Goal: Obtain resource: Download file/media

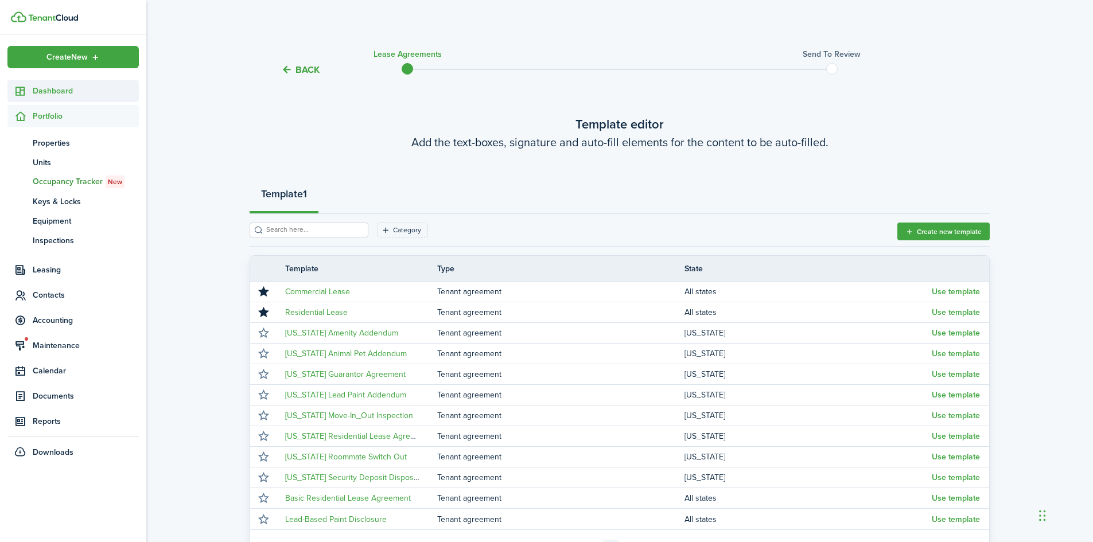
click at [72, 90] on span "Dashboard" at bounding box center [86, 91] width 106 height 12
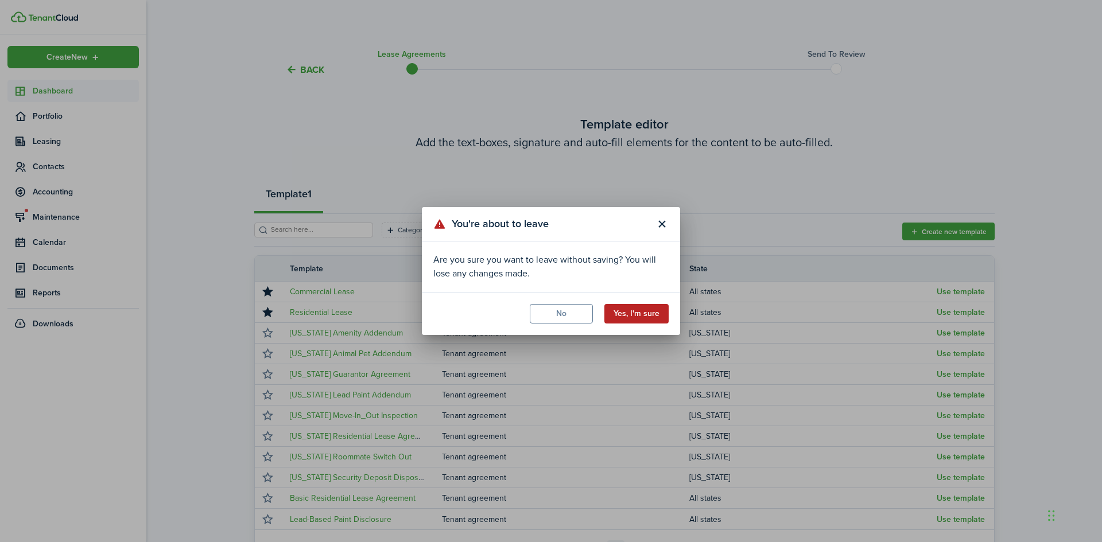
click at [618, 322] on section "You're about to leave Are you sure you want to leave without saving? You will l…" at bounding box center [551, 271] width 258 height 128
click at [618, 316] on button "Yes, I'm sure" at bounding box center [636, 314] width 64 height 20
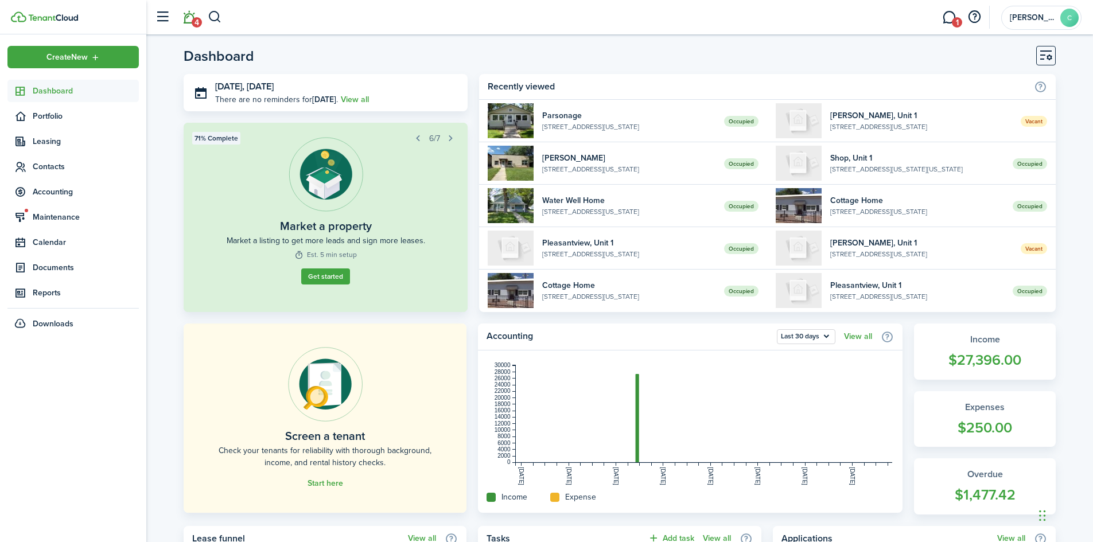
click at [191, 21] on link "4" at bounding box center [189, 17] width 22 height 29
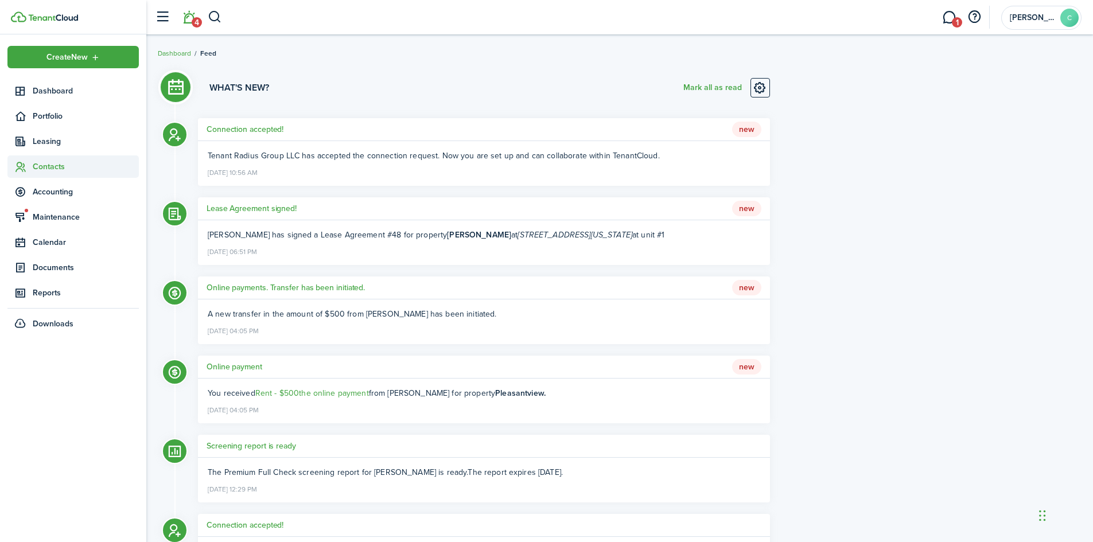
click at [44, 161] on span "Contacts" at bounding box center [86, 167] width 106 height 12
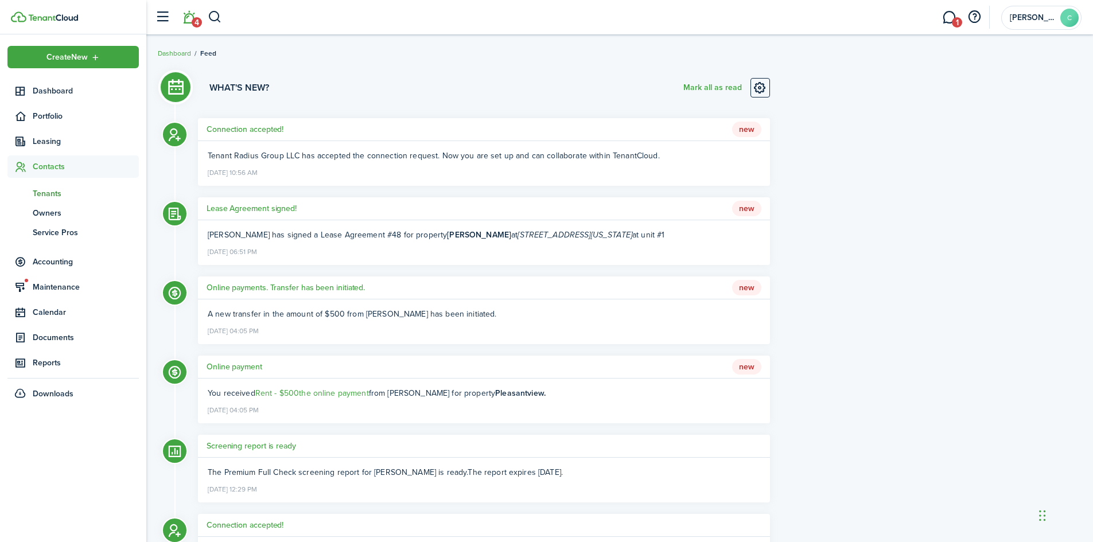
click at [55, 197] on span "Tenants" at bounding box center [86, 194] width 106 height 12
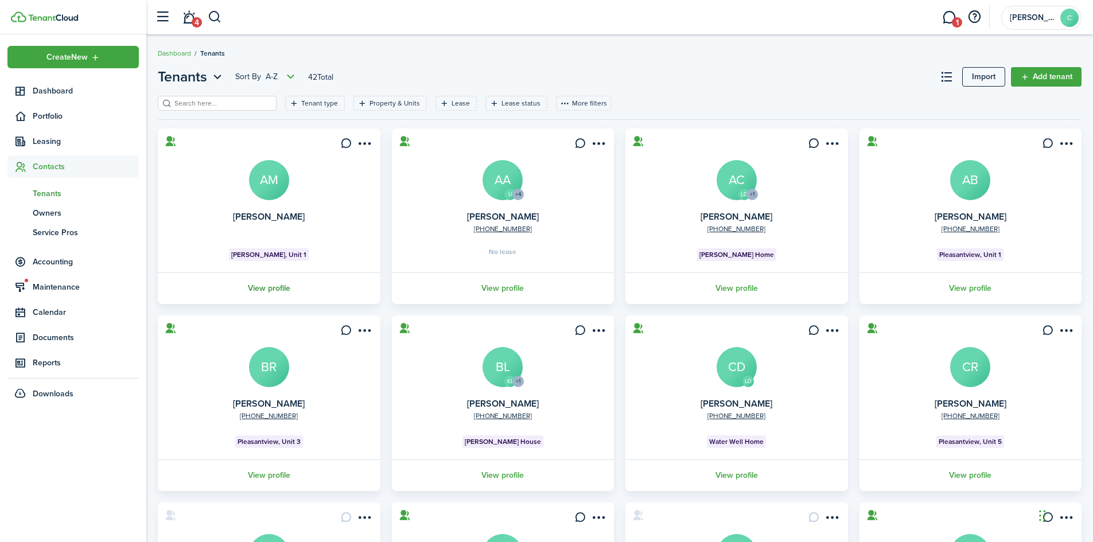
click at [269, 287] on link "View profile" at bounding box center [269, 289] width 226 height 32
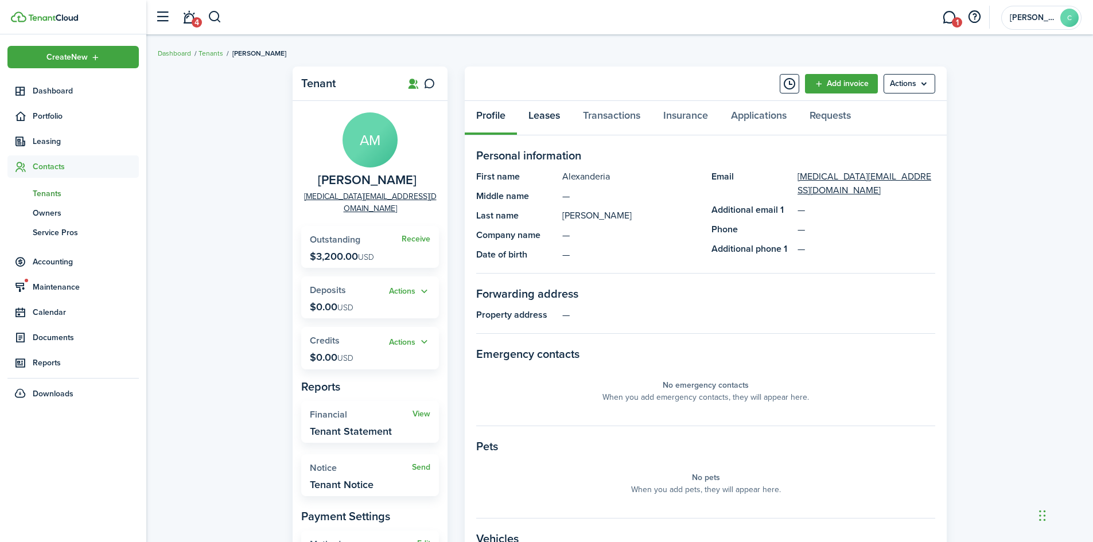
click at [552, 116] on link "Leases" at bounding box center [544, 118] width 55 height 34
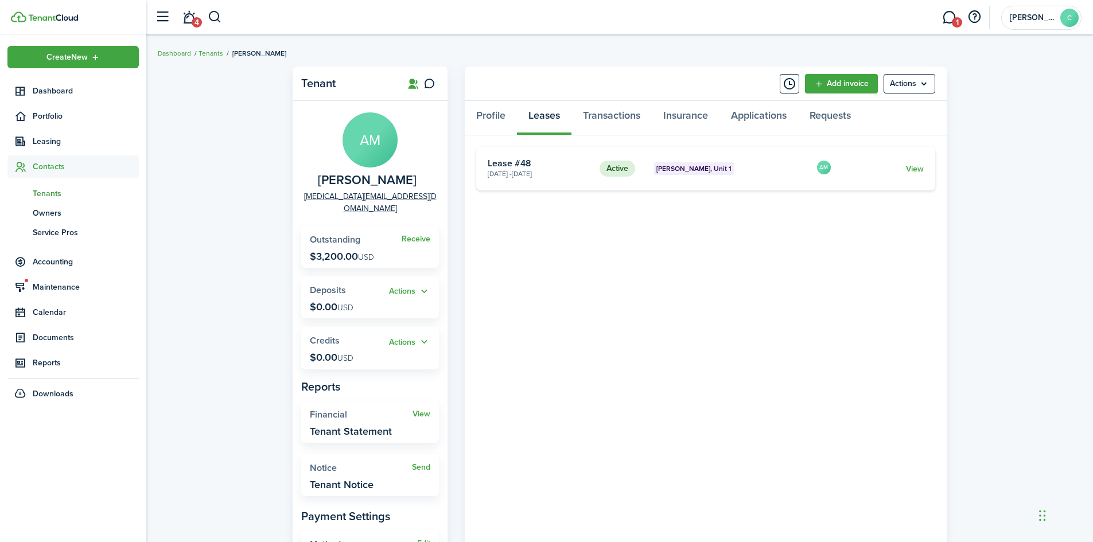
click at [618, 169] on card-footer "View" at bounding box center [886, 169] width 76 height 12
click at [618, 169] on link "View" at bounding box center [915, 169] width 18 height 12
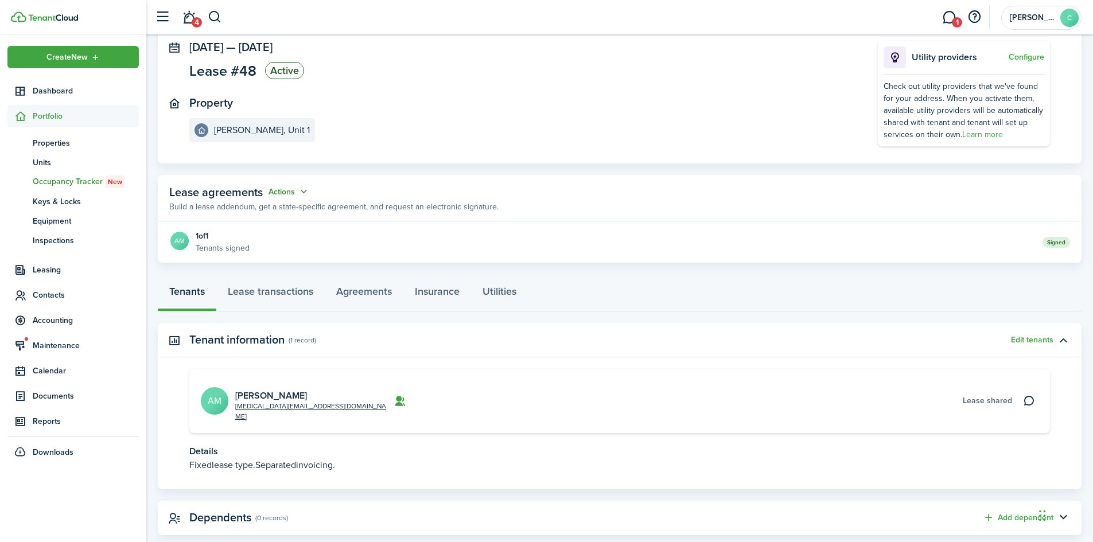
scroll to position [81, 0]
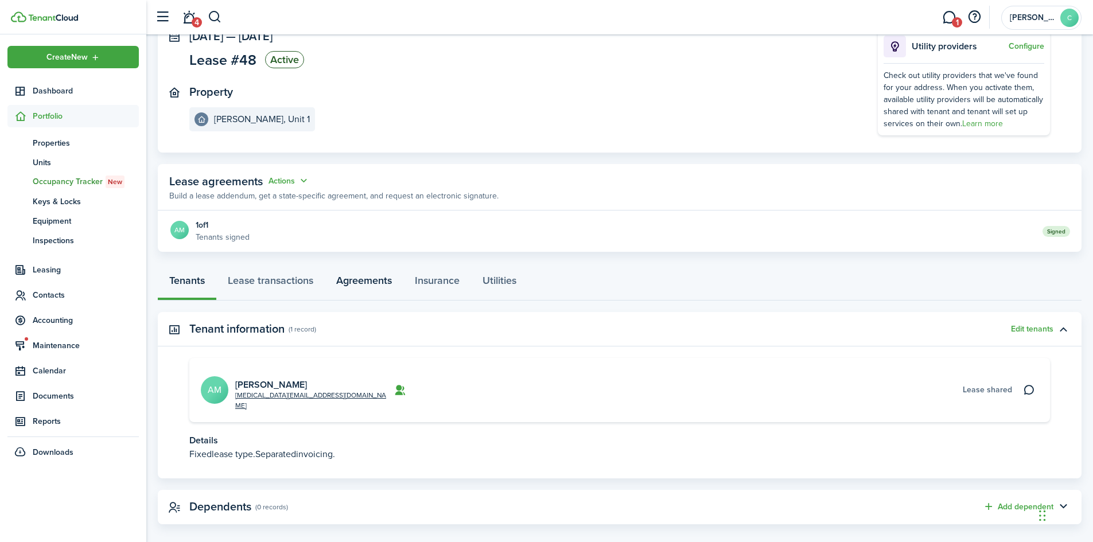
click at [372, 283] on link "Agreements" at bounding box center [364, 283] width 79 height 34
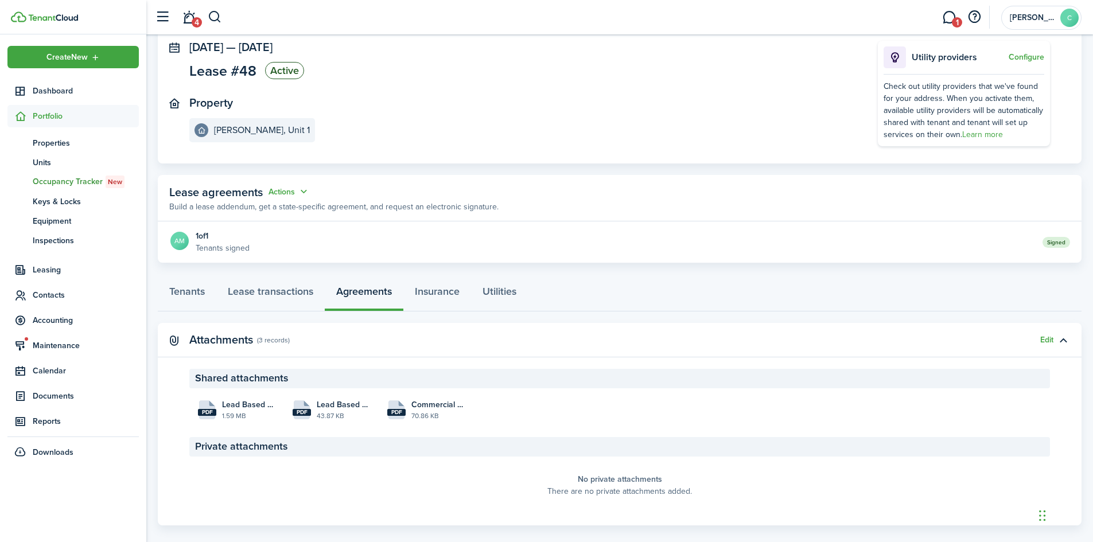
scroll to position [86, 0]
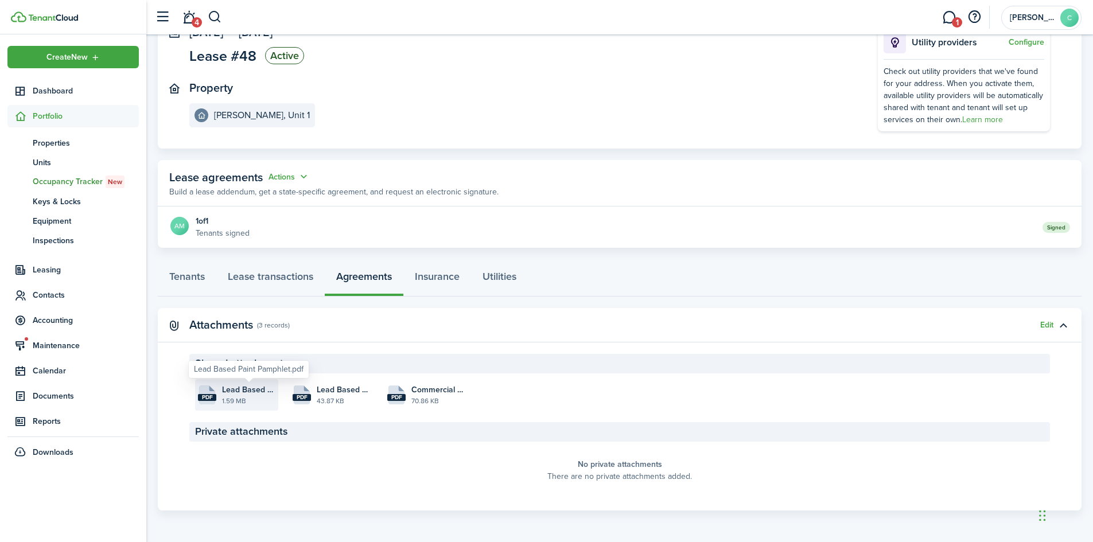
click at [233, 387] on span "Lead Based Paint Pamphlet.pdf" at bounding box center [248, 390] width 53 height 12
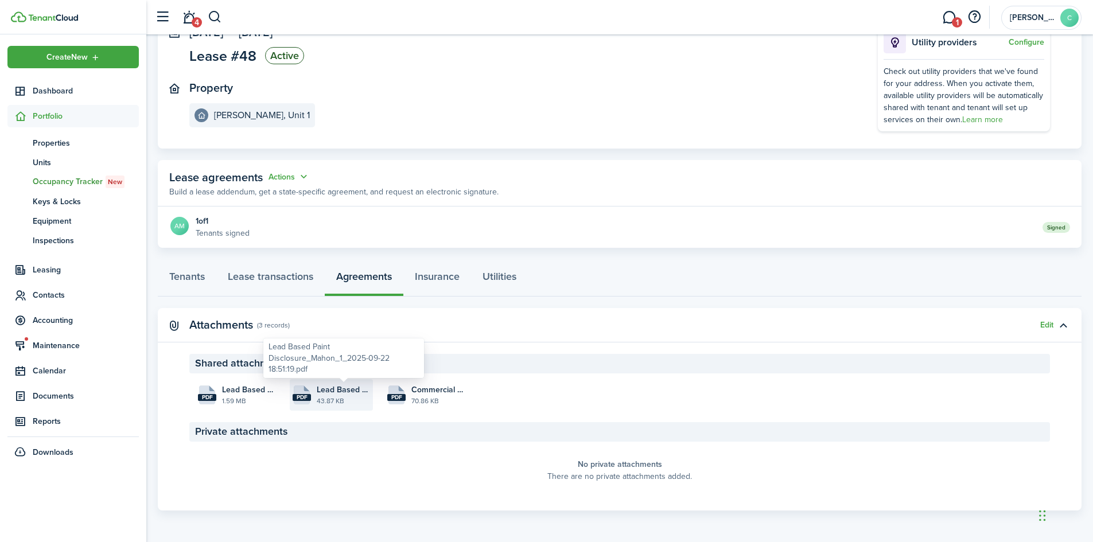
click at [353, 391] on span "Lead Based Paint Disclosure_Mahon_1_2025-09-22 18:51:19.pdf" at bounding box center [343, 390] width 53 height 12
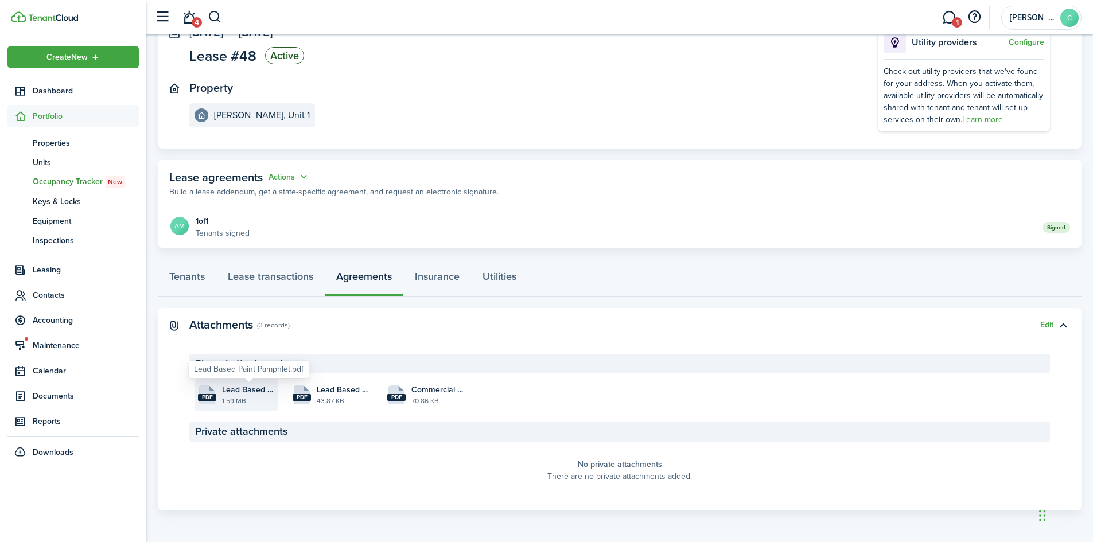
scroll to position [0, 0]
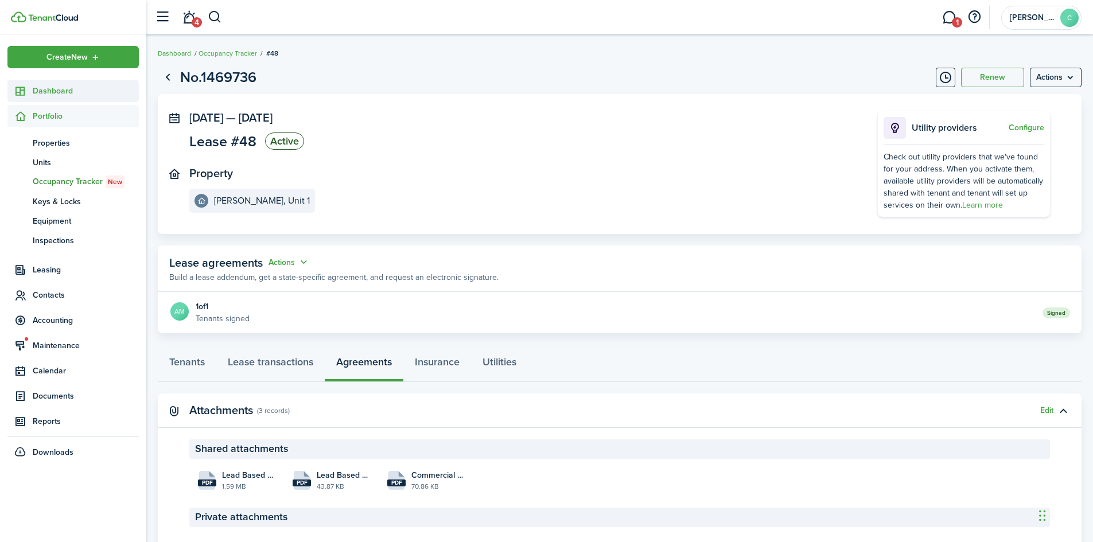
click at [66, 85] on span "Dashboard" at bounding box center [86, 91] width 106 height 12
